Goal: Navigation & Orientation: Find specific page/section

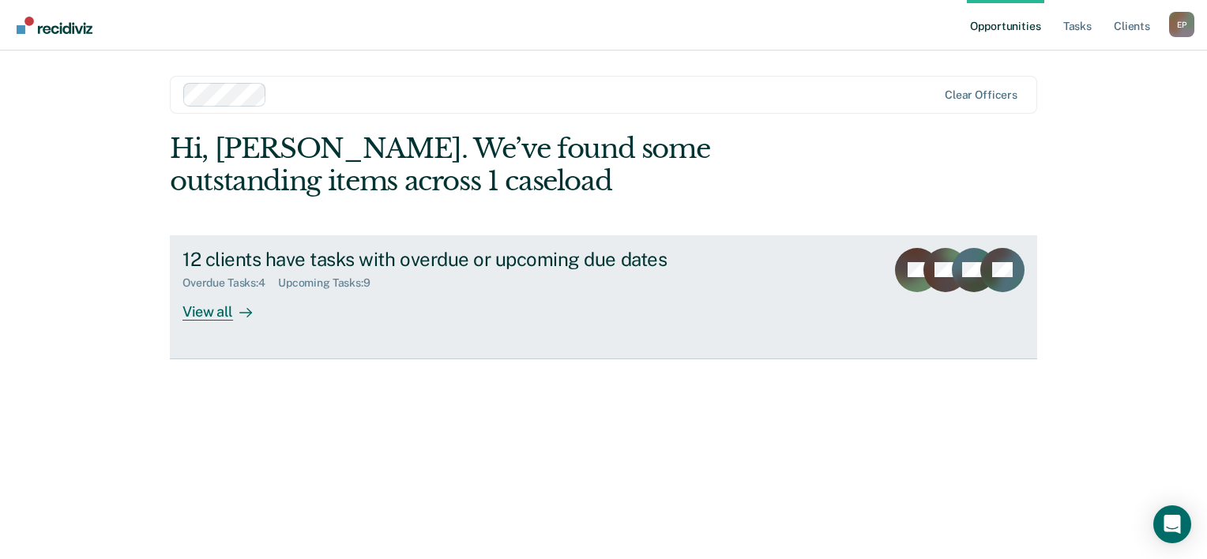
click at [213, 310] on div "View all" at bounding box center [227, 305] width 88 height 31
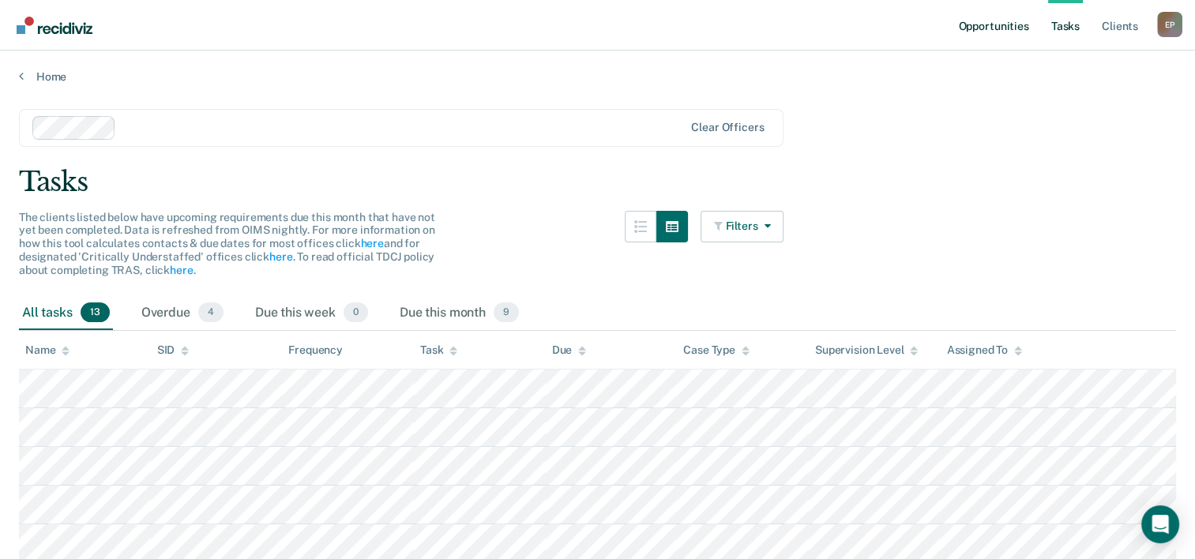
click at [1002, 32] on link "Opportunities" at bounding box center [993, 25] width 77 height 51
